Goal: Task Accomplishment & Management: Complete application form

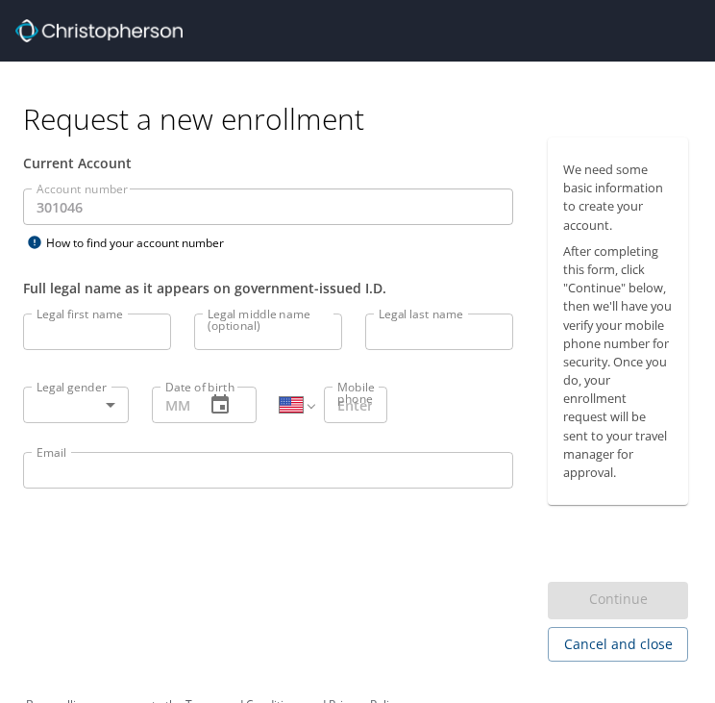
select select "US"
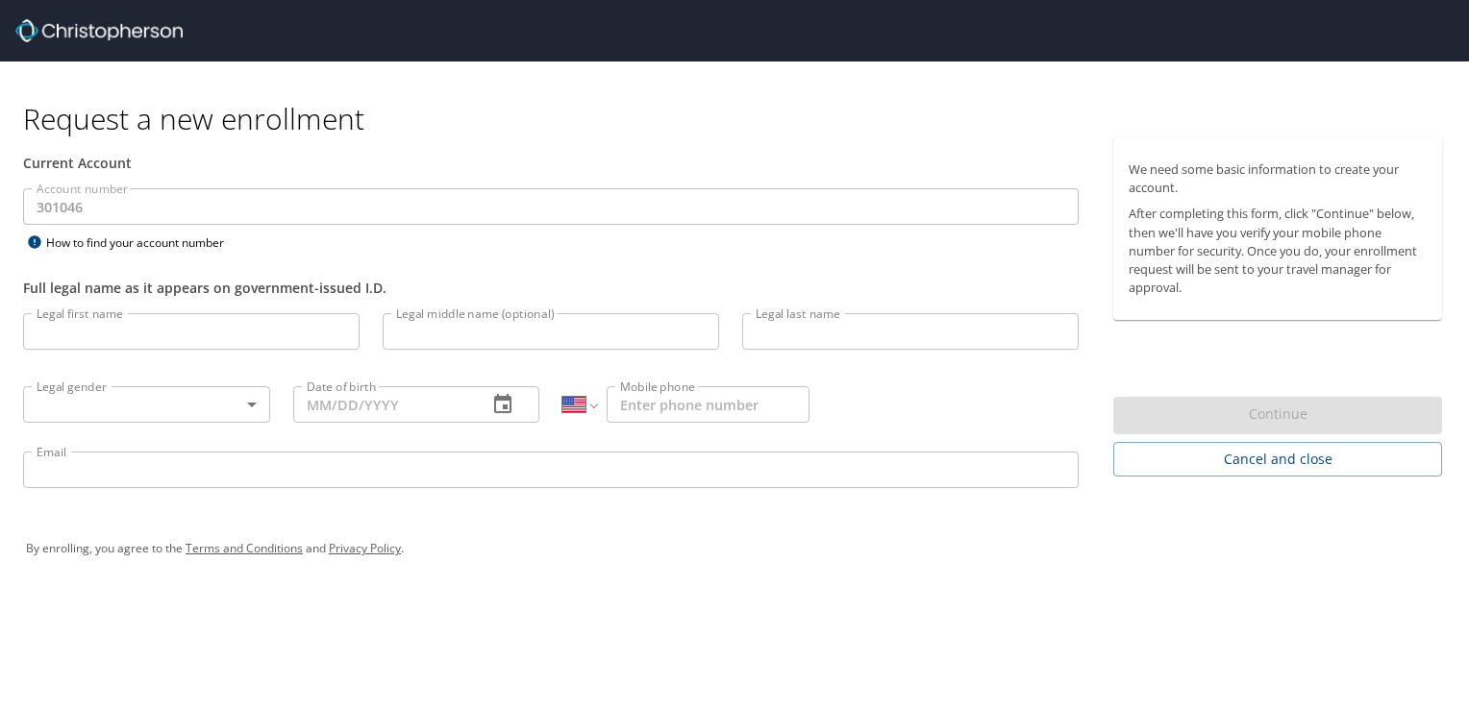
click at [257, 471] on input "Email" at bounding box center [550, 470] width 1055 height 37
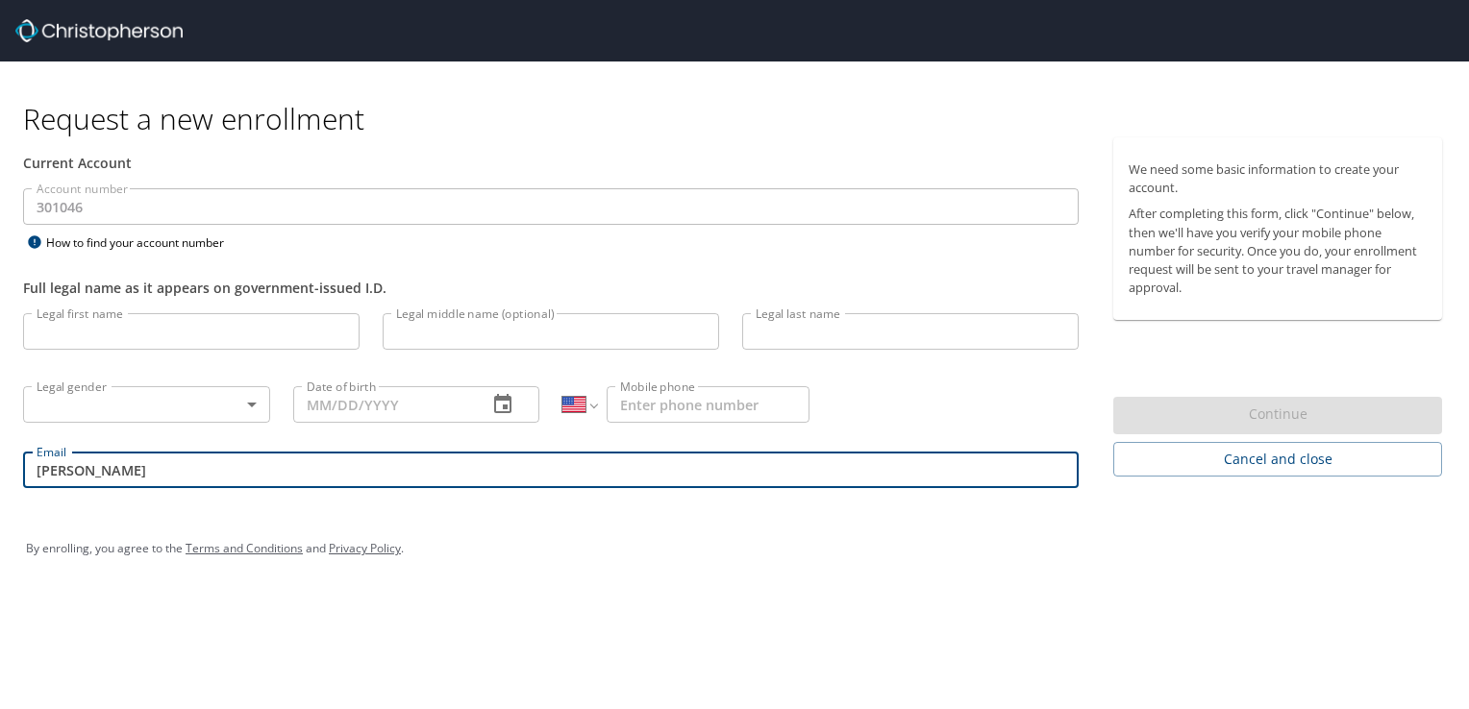
type input "[PERSON_NAME][EMAIL_ADDRESS][PERSON_NAME][DOMAIN_NAME]"
type input "[PERSON_NAME]"
type input "[PHONE_NUMBER]"
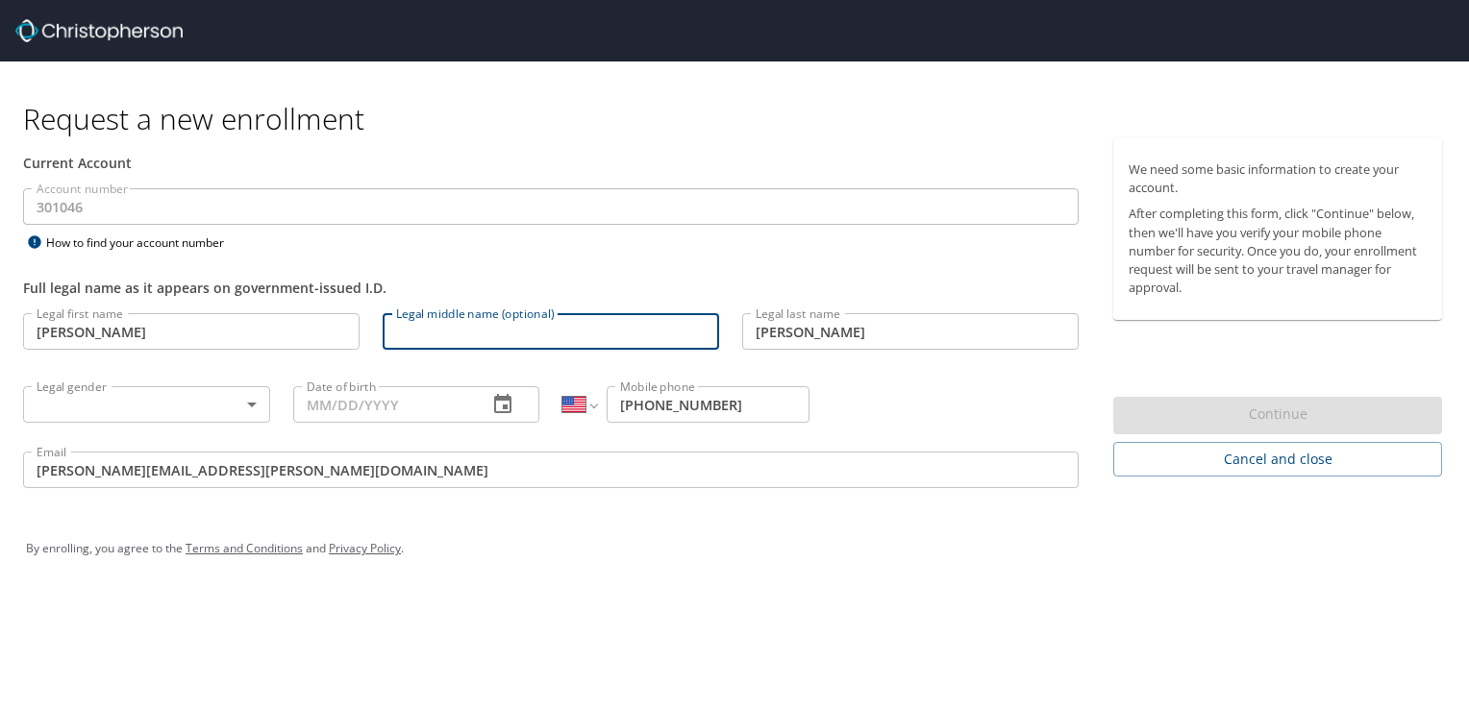
click at [481, 333] on input "Legal middle name (optional)" at bounding box center [551, 331] width 336 height 37
type input "Thomson"
click at [228, 409] on body "Request a new enrollment Current Account Account number 301046 Account number H…" at bounding box center [734, 354] width 1469 height 709
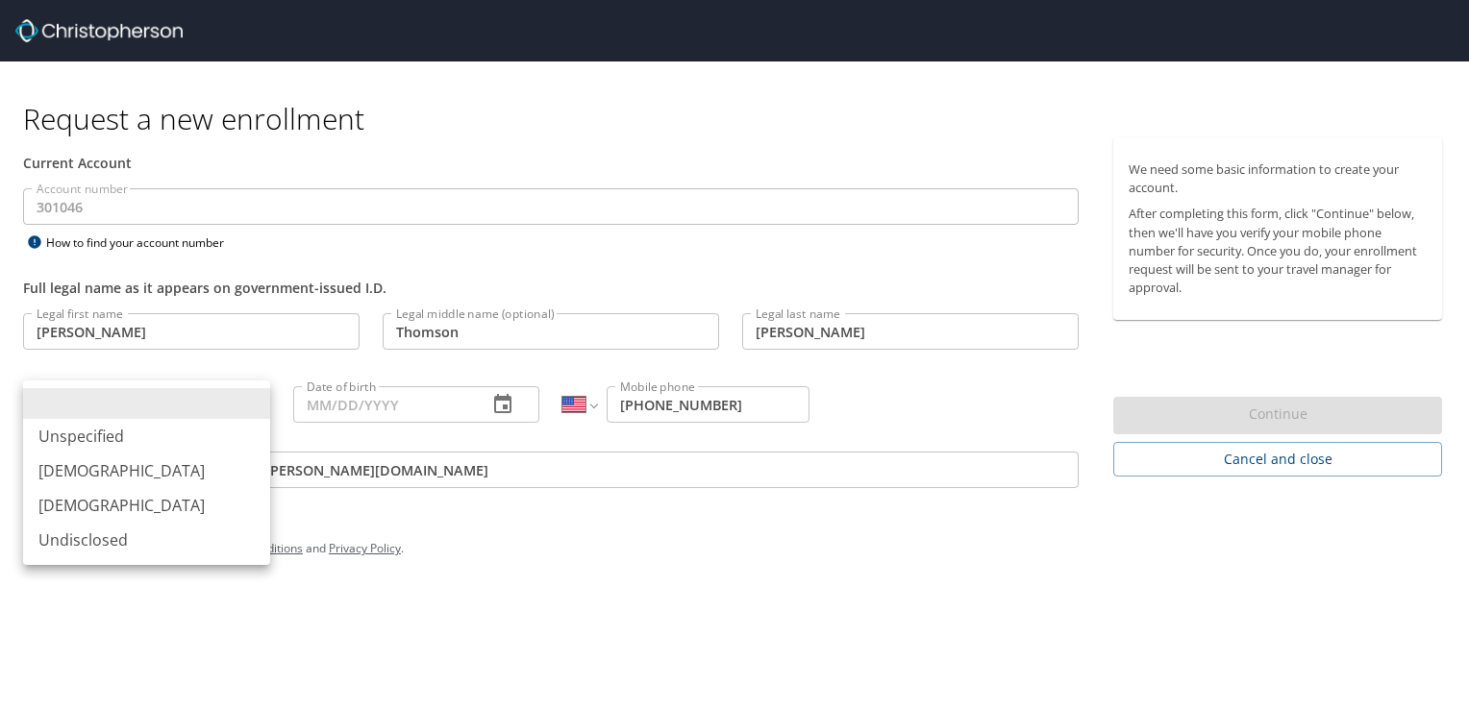
click at [85, 483] on li "[DEMOGRAPHIC_DATA]" at bounding box center [146, 471] width 247 height 35
type input "[DEMOGRAPHIC_DATA]"
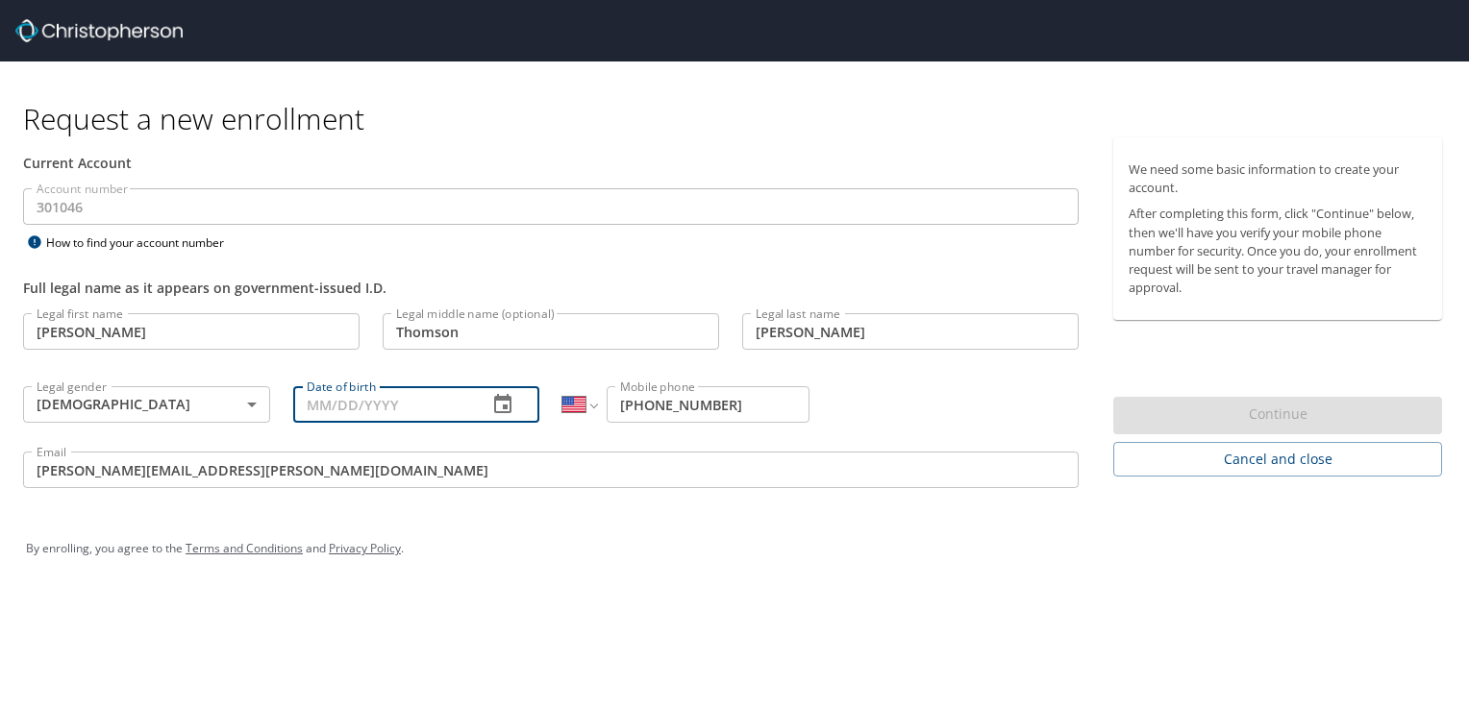
click at [337, 410] on input "Date of birth" at bounding box center [383, 404] width 180 height 37
type input "[DATE]"
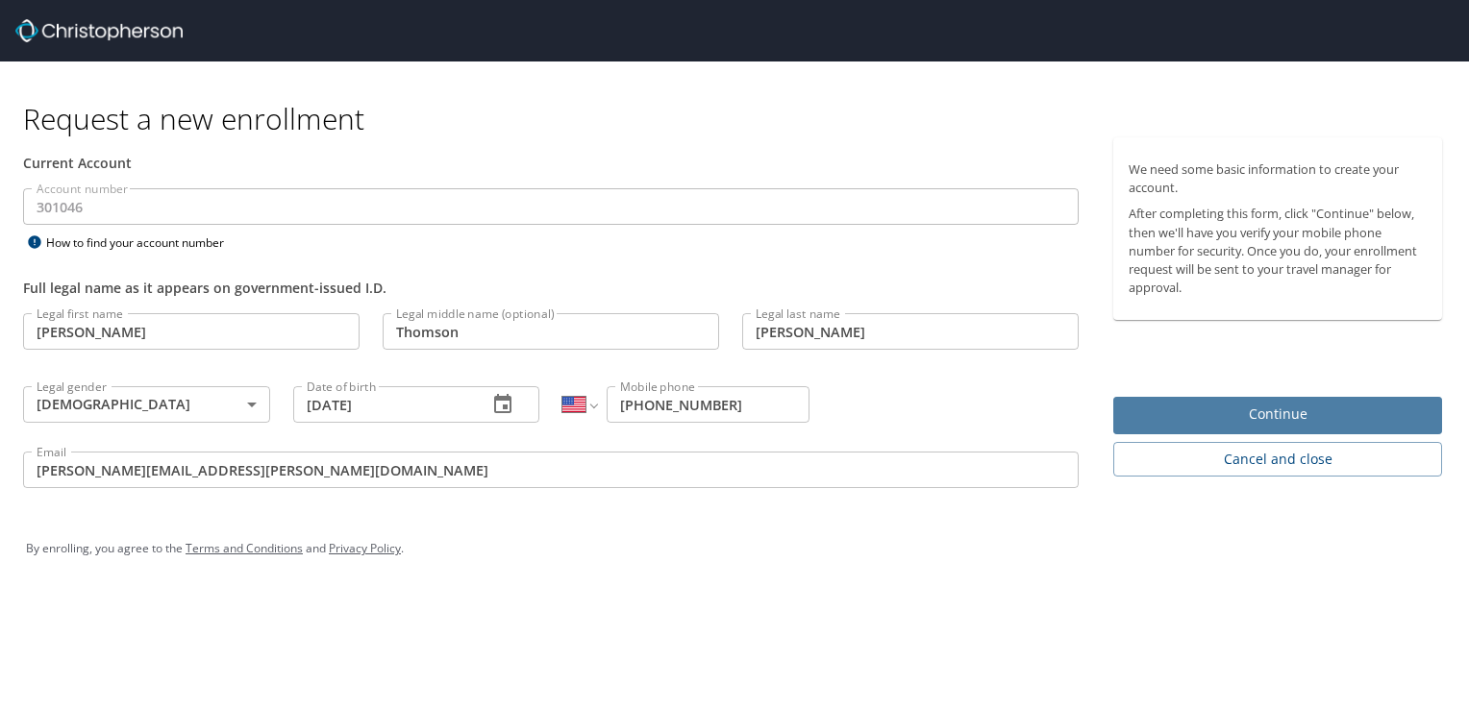
click at [714, 410] on span "Continue" at bounding box center [1277, 415] width 298 height 24
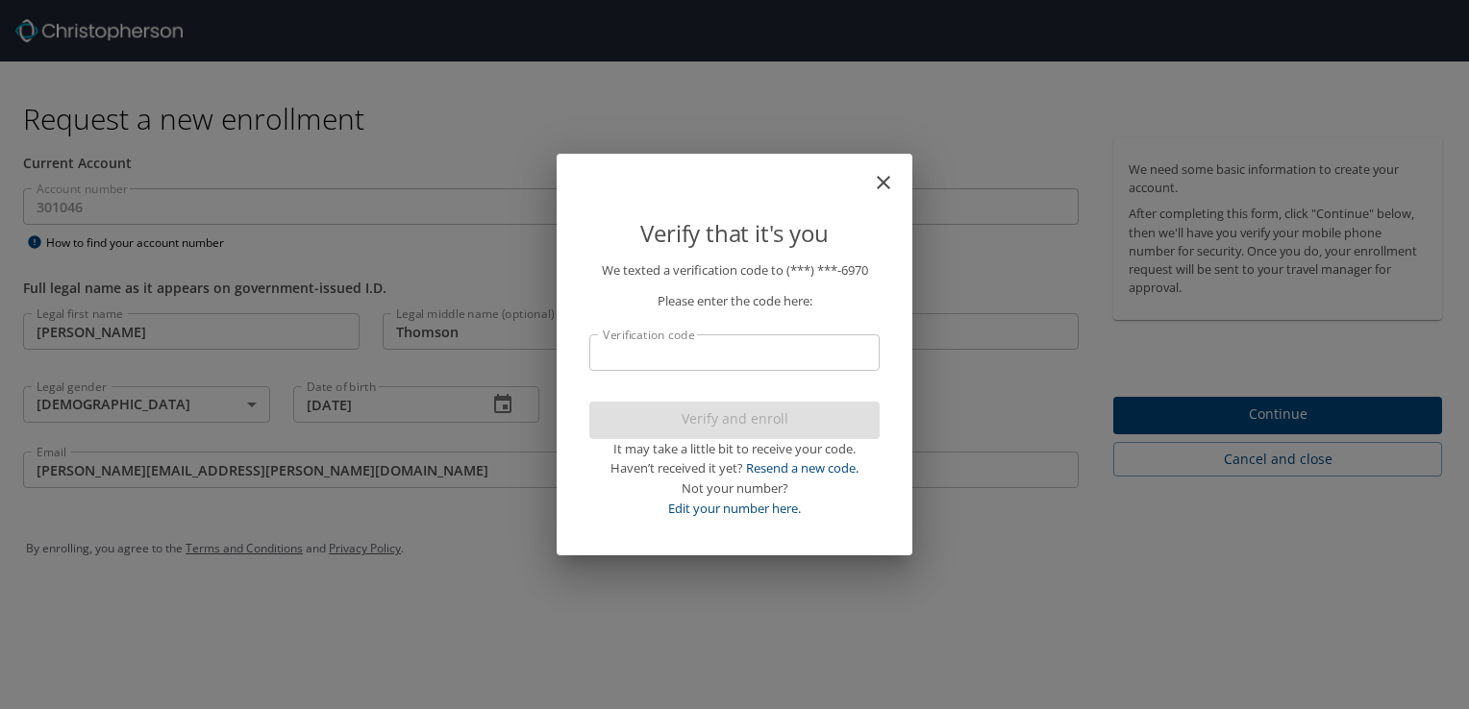
click at [703, 347] on input "Verification code" at bounding box center [734, 352] width 290 height 37
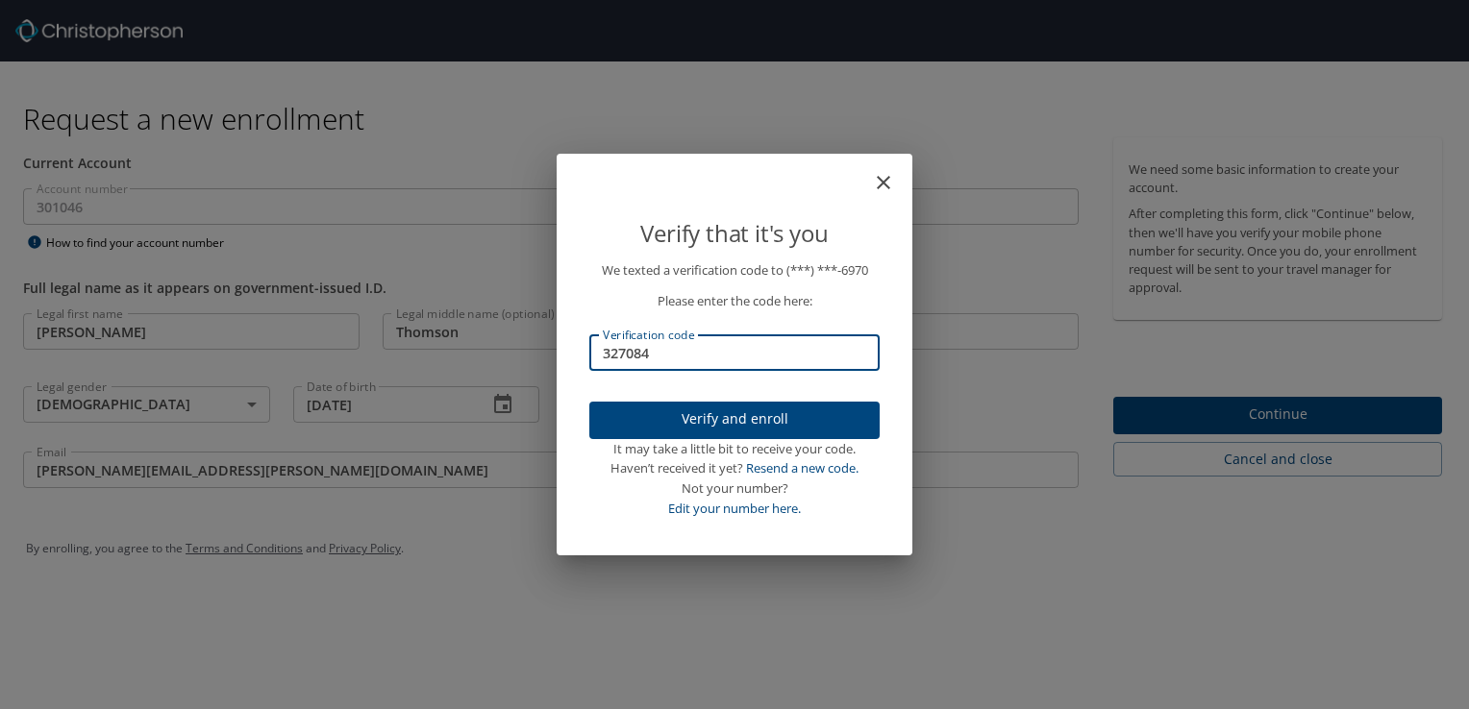
type input "327084"
click at [707, 413] on span "Verify and enroll" at bounding box center [735, 420] width 260 height 24
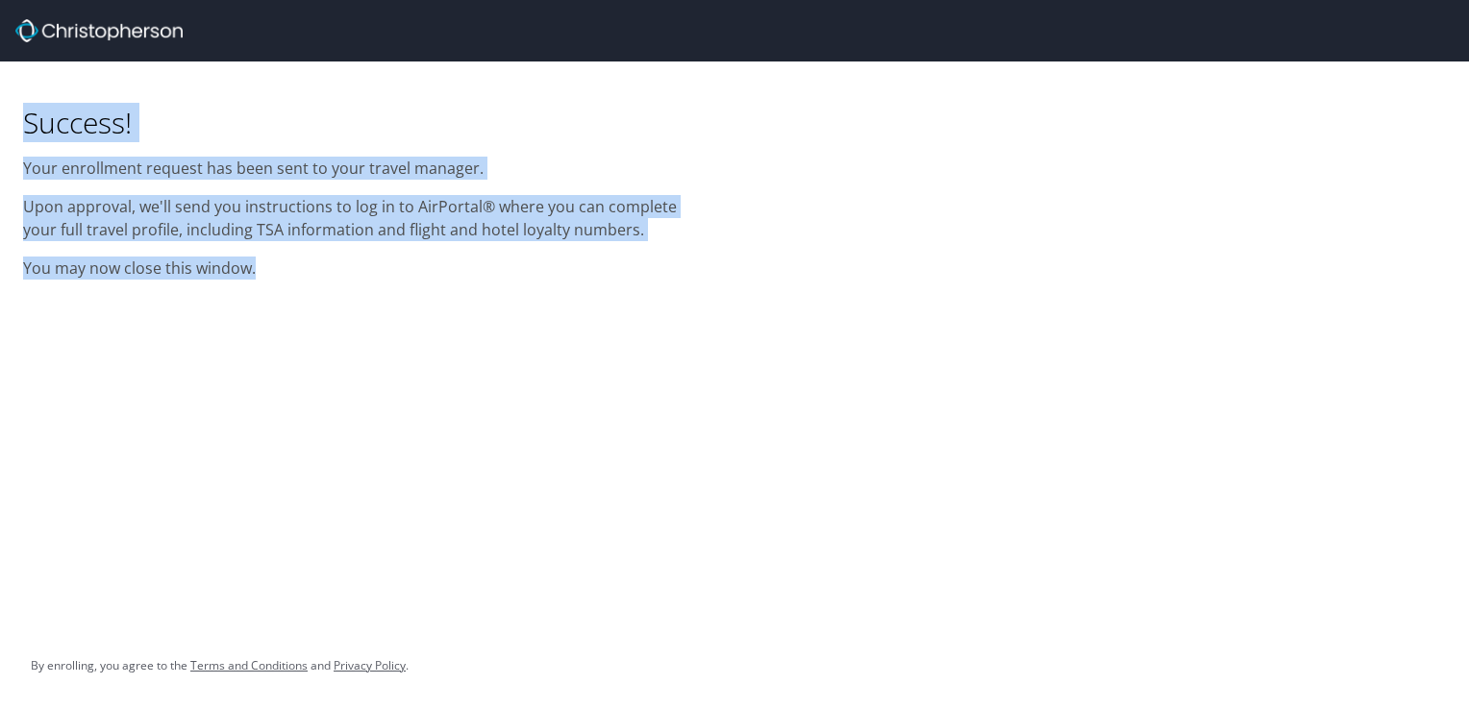
drag, startPoint x: 257, startPoint y: 270, endPoint x: 18, endPoint y: 113, distance: 285.2
click at [18, 113] on div "Success! Your enrollment request has been sent to your travel manager. Upon app…" at bounding box center [367, 177] width 711 height 230
copy div "Success! Your enrollment request has been sent to your travel manager. Upon app…"
